Goal: Task Accomplishment & Management: Use online tool/utility

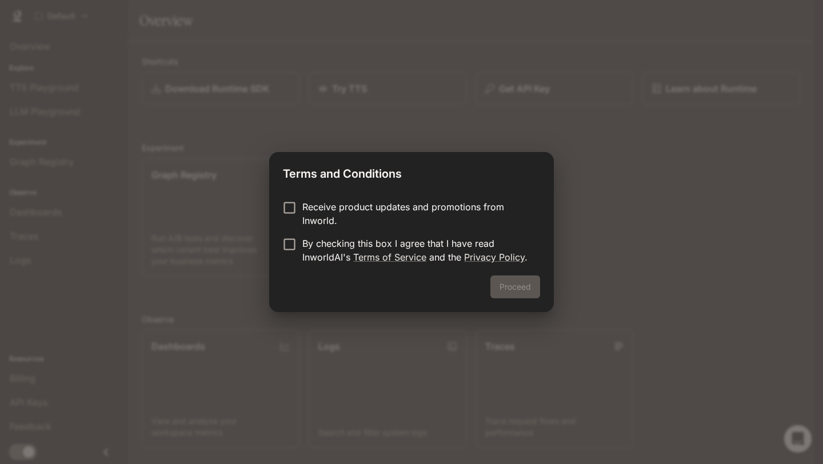
click at [456, 246] on p "By checking this box I agree that I have read InworldAI's Terms of Service and …" at bounding box center [416, 250] width 229 height 27
click at [517, 285] on button "Proceed" at bounding box center [516, 287] width 50 height 23
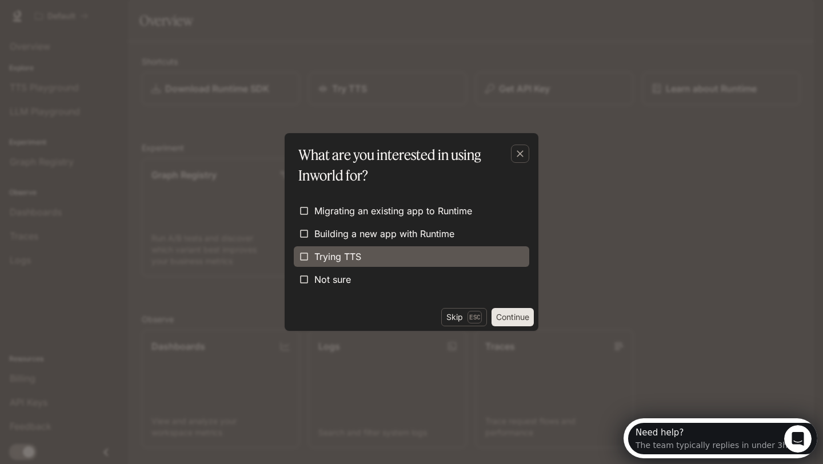
click at [431, 265] on label "Trying TTS" at bounding box center [412, 256] width 236 height 21
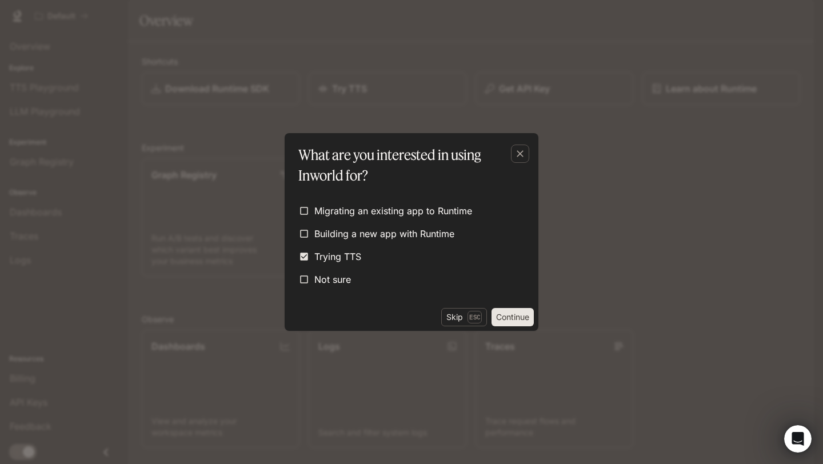
click at [519, 310] on button "Continue" at bounding box center [513, 317] width 42 height 18
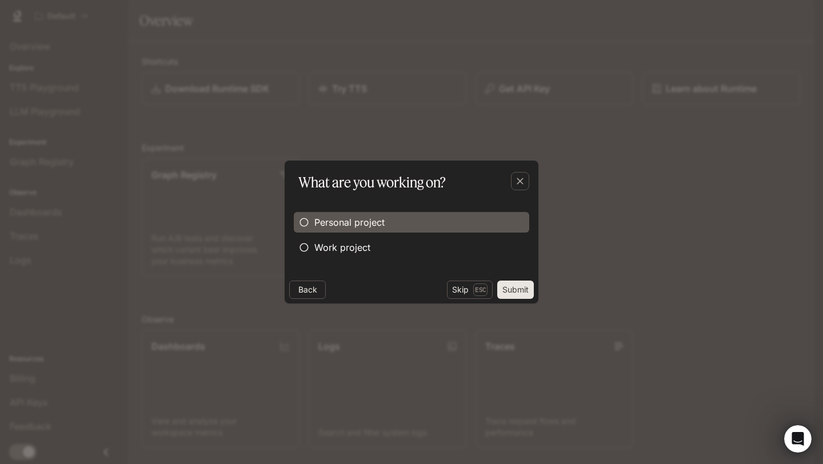
click at [481, 226] on label "Personal project" at bounding box center [412, 222] width 236 height 21
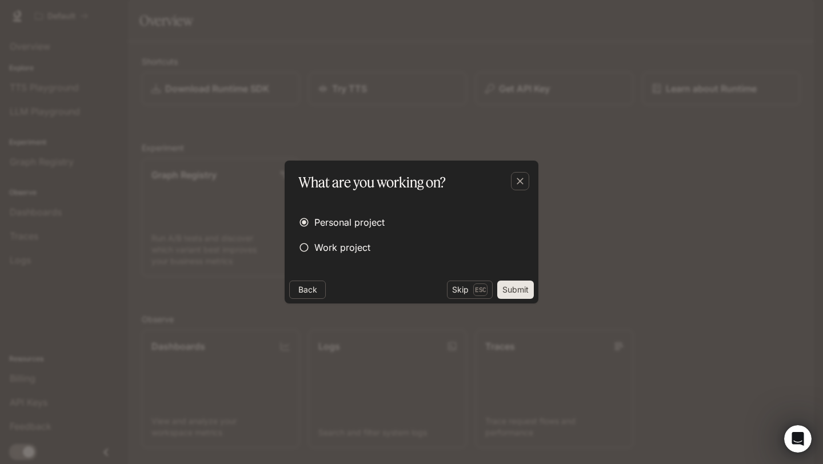
click at [517, 288] on button "Submit" at bounding box center [515, 290] width 37 height 18
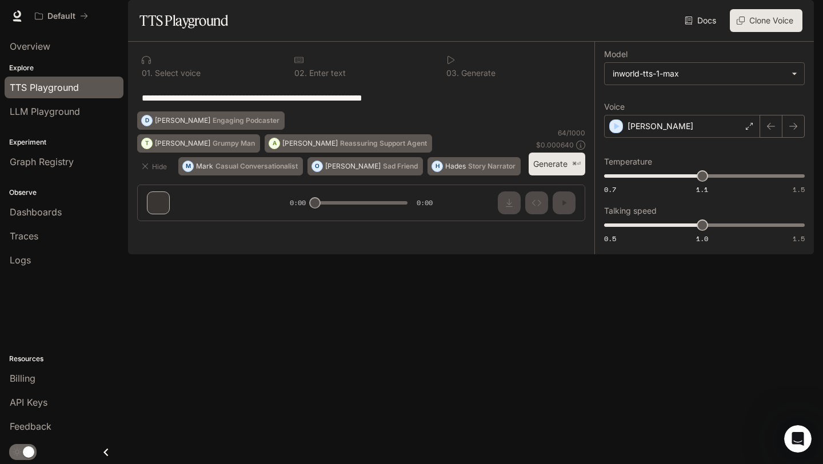
click at [283, 105] on textarea "**********" at bounding box center [361, 97] width 439 height 13
click at [38, 376] on div "Billing" at bounding box center [64, 379] width 109 height 14
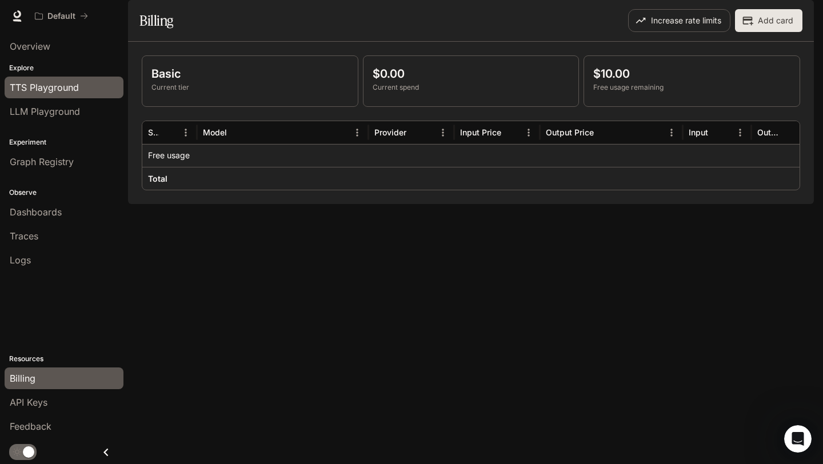
click at [74, 87] on span "TTS Playground" at bounding box center [44, 88] width 69 height 14
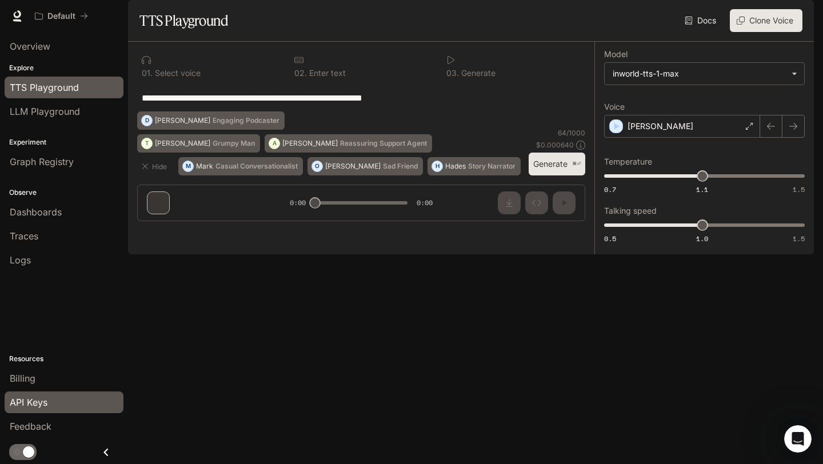
click at [40, 408] on span "API Keys" at bounding box center [29, 403] width 38 height 14
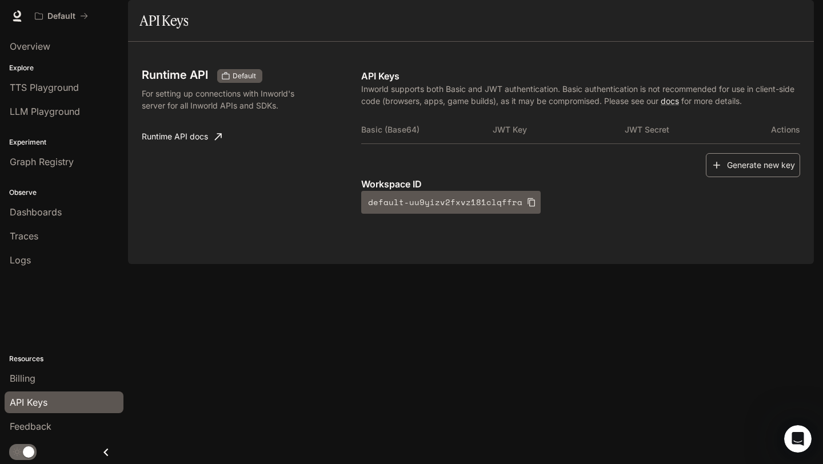
click at [750, 178] on button "Generate new key" at bounding box center [753, 165] width 94 height 25
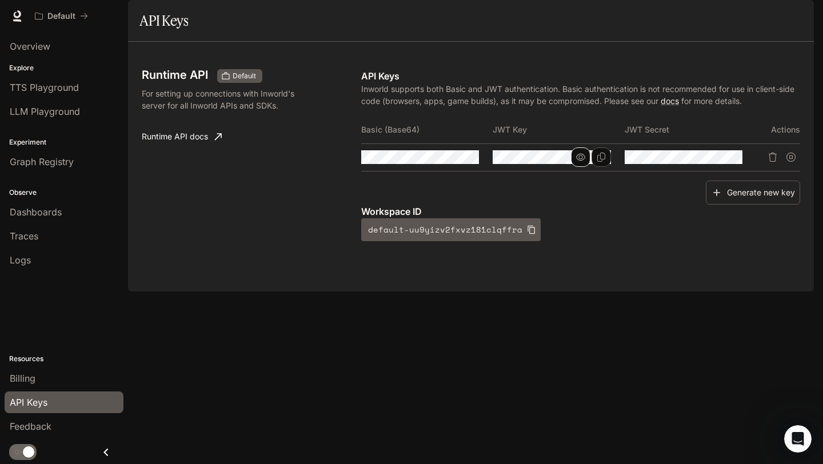
click at [581, 161] on icon "button" at bounding box center [580, 157] width 9 height 7
click at [455, 167] on button "button" at bounding box center [448, 157] width 19 height 19
click at [716, 162] on icon "button" at bounding box center [712, 157] width 9 height 9
click at [601, 162] on icon "Copy Key" at bounding box center [601, 157] width 9 height 9
click at [477, 167] on button "Copy Basic (Base64)" at bounding box center [469, 157] width 19 height 19
